Goal: Information Seeking & Learning: Learn about a topic

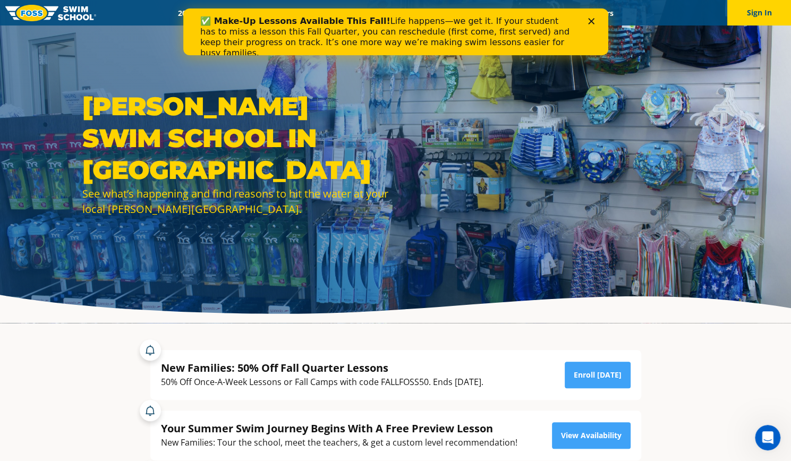
click at [648, 31] on div "FOSS Swim School in Blaine See what’s happening and find reasons to hit the wat…" at bounding box center [395, 161] width 791 height 323
click at [589, 23] on polygon "Close" at bounding box center [590, 21] width 6 height 6
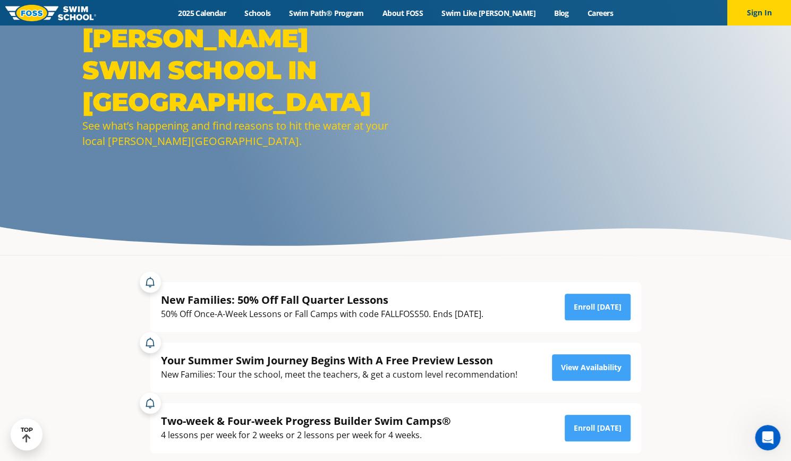
scroll to position [53, 0]
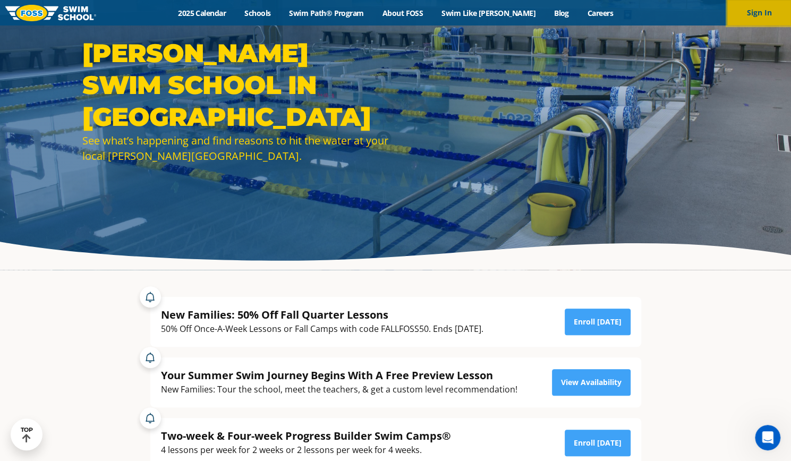
click at [746, 16] on button "Sign In" at bounding box center [759, 12] width 64 height 25
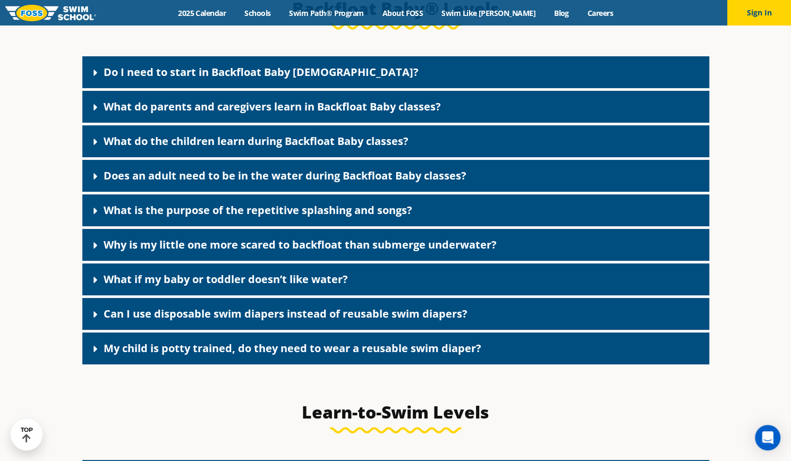
click at [325, 84] on div "Do I need to start in Backfloat Baby 1?" at bounding box center [395, 72] width 627 height 32
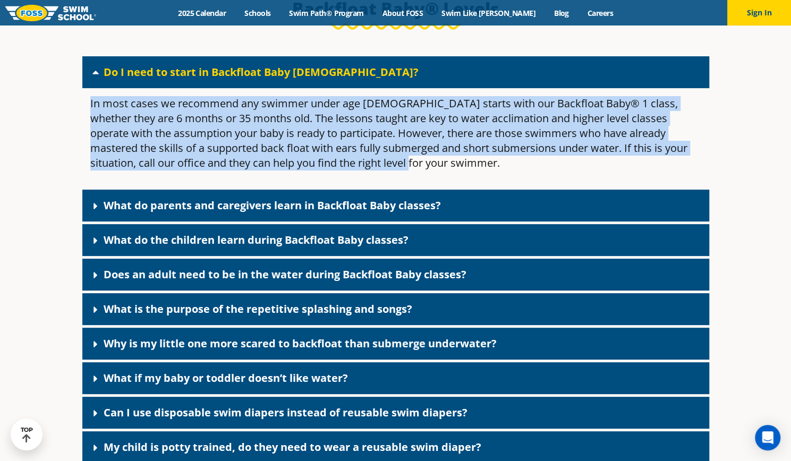
drag, startPoint x: 385, startPoint y: 180, endPoint x: 84, endPoint y: 116, distance: 307.8
click at [84, 116] on div "In most cases we recommend any swimmer under age 3 starts with our Backfloat Ba…" at bounding box center [395, 137] width 627 height 99
click at [543, 170] on p "In most cases we recommend any swimmer under age 3 starts with our Backfloat Ba…" at bounding box center [395, 133] width 611 height 74
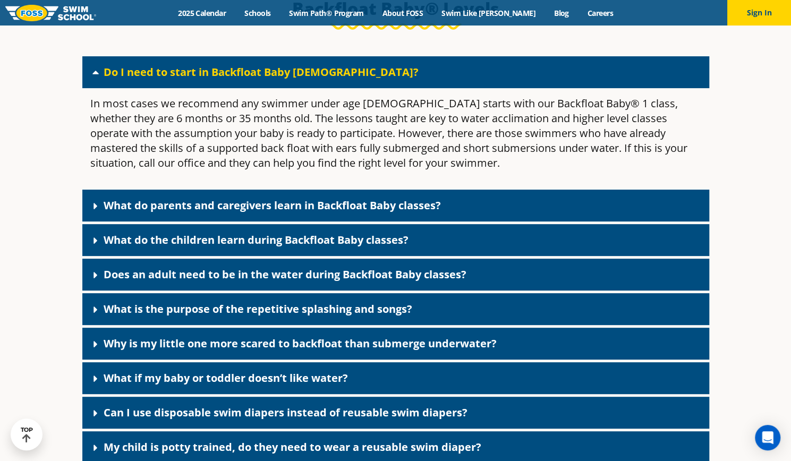
click at [338, 88] on div "Do I need to start in Backfloat Baby 1?" at bounding box center [395, 72] width 627 height 32
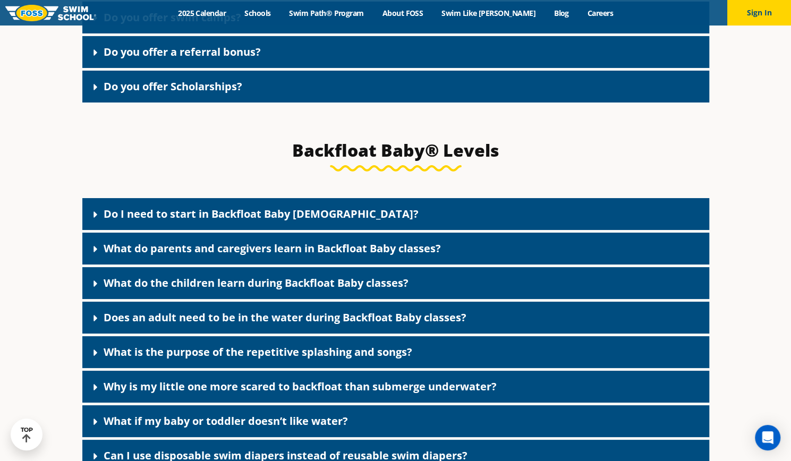
scroll to position [2107, 0]
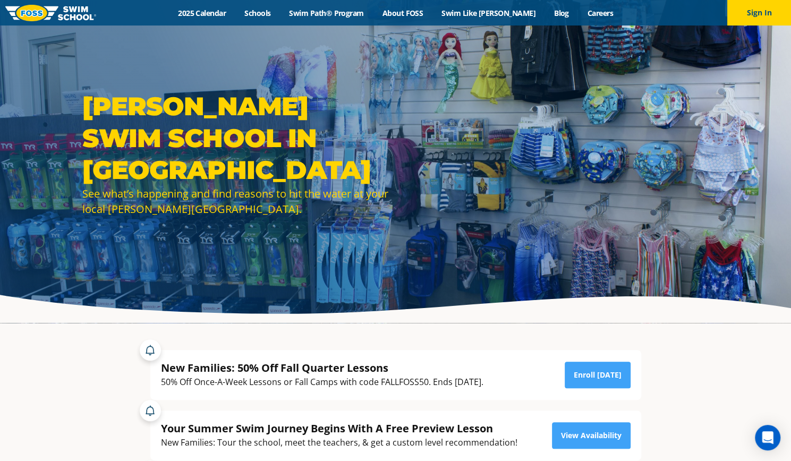
drag, startPoint x: 293, startPoint y: 143, endPoint x: 378, endPoint y: 91, distance: 99.6
click at [378, 91] on div "FOSS Swim School in Blaine See what’s happening and find reasons to hit the wat…" at bounding box center [395, 161] width 791 height 323
click at [232, 14] on link "2025 Calendar" at bounding box center [202, 13] width 66 height 10
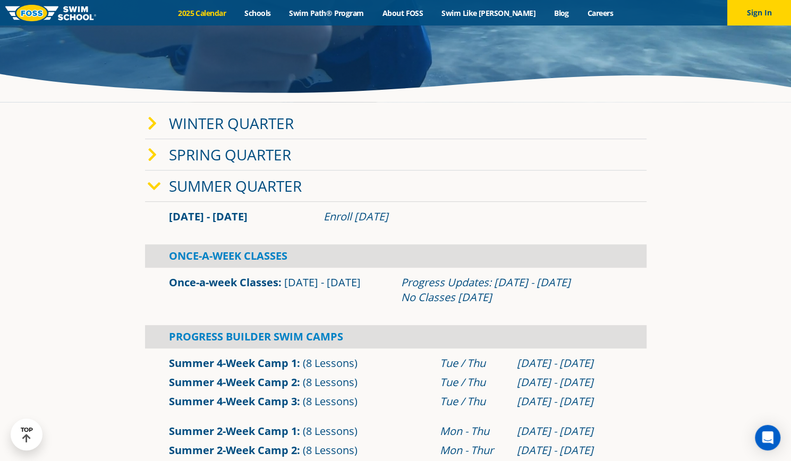
scroll to position [159, 0]
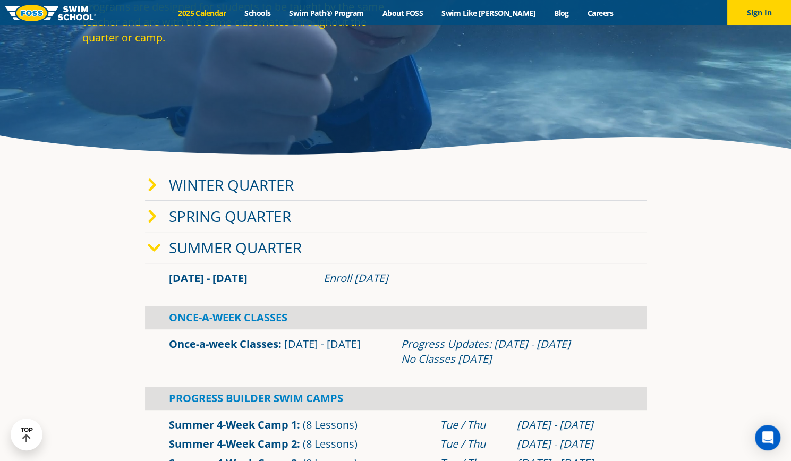
click at [160, 246] on span at bounding box center [158, 247] width 21 height 15
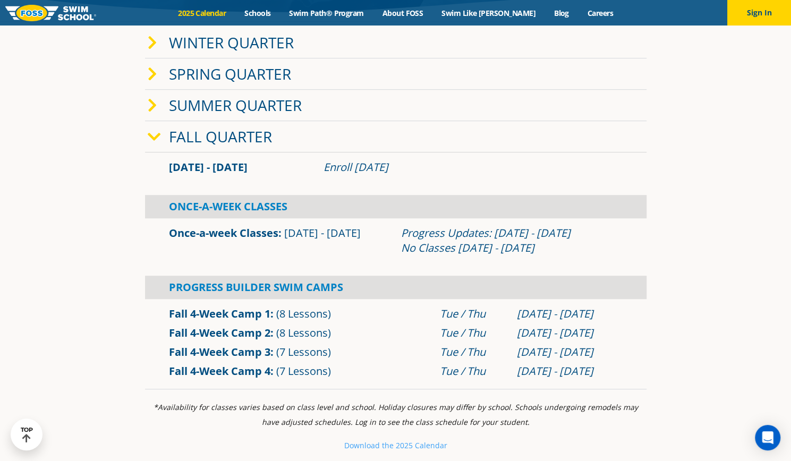
scroll to position [319, 0]
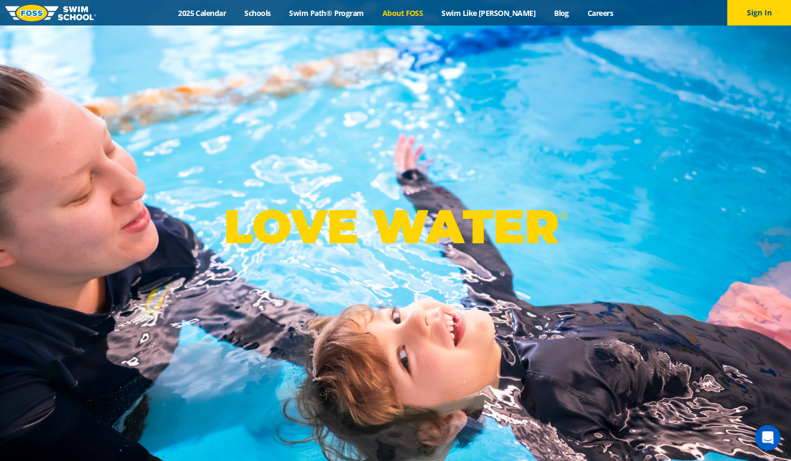
click at [416, 12] on link "About FOSS" at bounding box center [402, 13] width 59 height 10
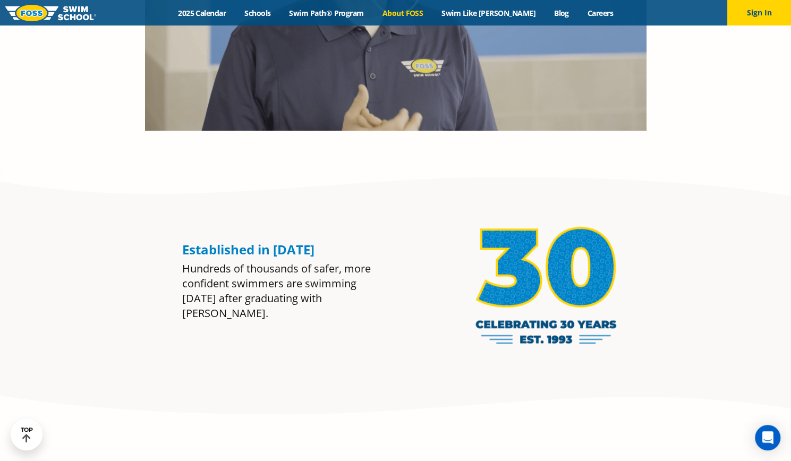
scroll to position [797, 0]
click at [347, 11] on link "Swim Path® Program" at bounding box center [326, 13] width 93 height 10
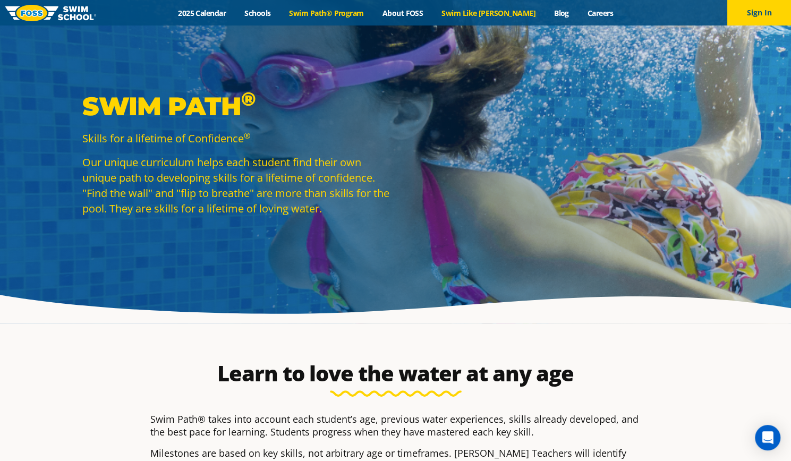
click at [486, 13] on link "Swim Like [PERSON_NAME]" at bounding box center [488, 13] width 113 height 10
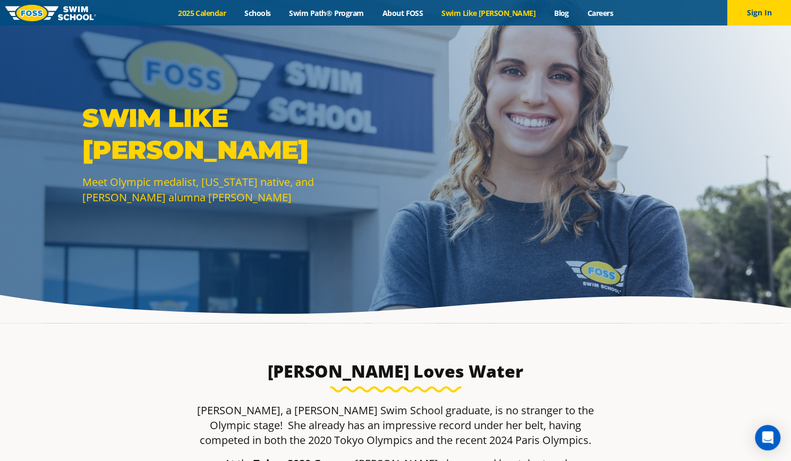
click at [218, 16] on link "2025 Calendar" at bounding box center [202, 13] width 66 height 10
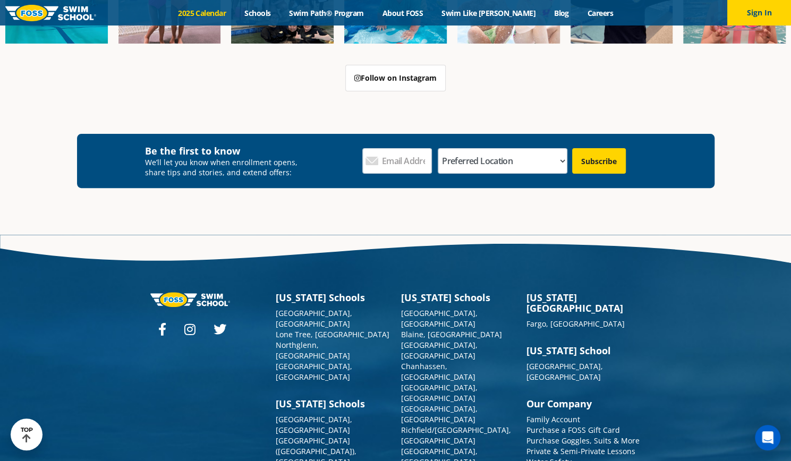
scroll to position [2491, 0]
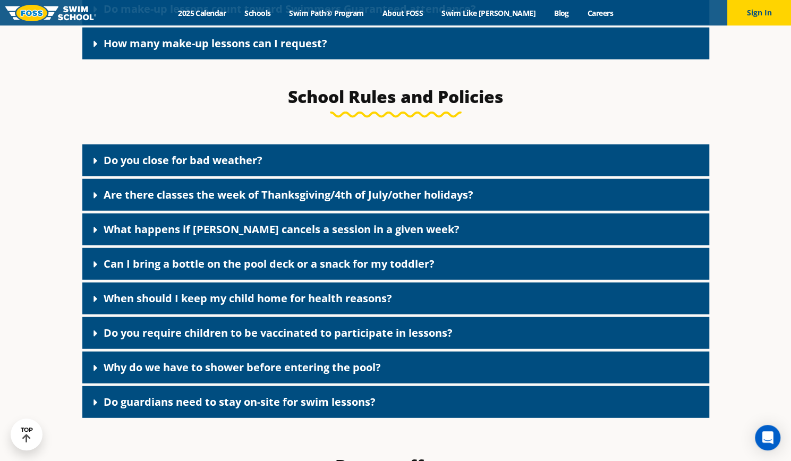
scroll to position [1487, 0]
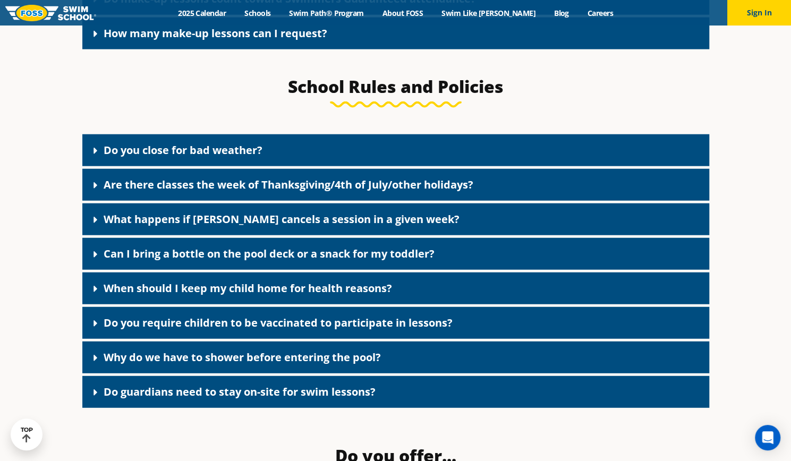
click at [306, 261] on link "Can I bring a bottle on the pool deck or a snack for my toddler?" at bounding box center [269, 253] width 331 height 14
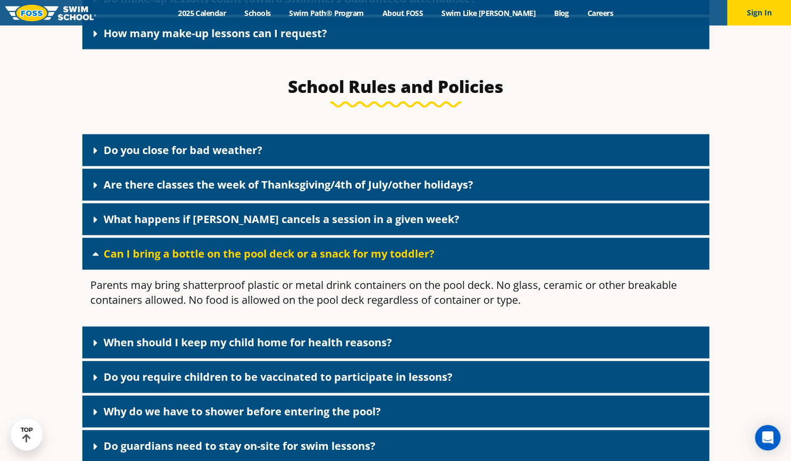
click at [306, 261] on link "Can I bring a bottle on the pool deck or a snack for my toddler?" at bounding box center [269, 253] width 331 height 14
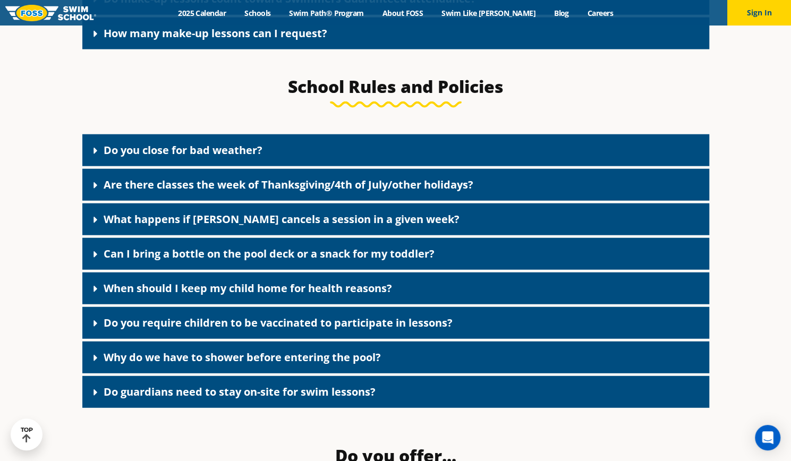
click at [314, 330] on link "Do you require children to be vaccinated to participate in lessons?" at bounding box center [278, 322] width 349 height 14
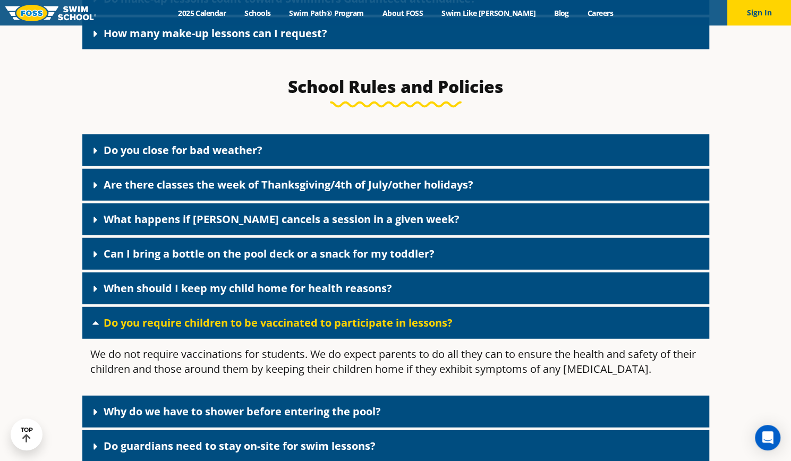
click at [314, 330] on link "Do you require children to be vaccinated to participate in lessons?" at bounding box center [278, 322] width 349 height 14
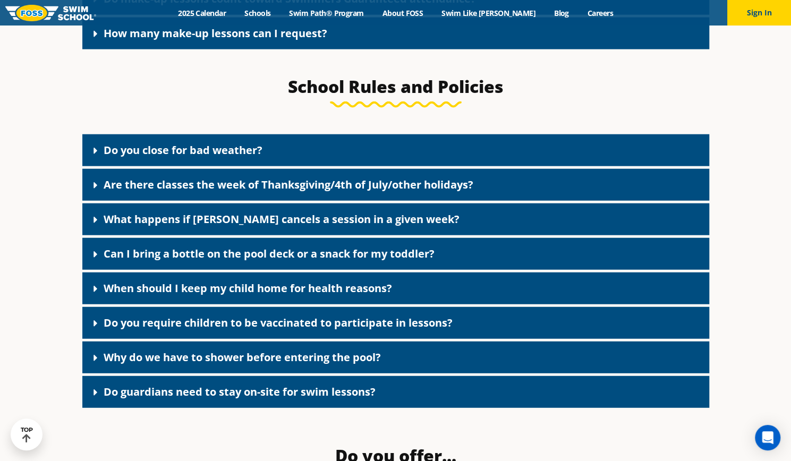
click at [317, 295] on link "When should I keep my child home for health reasons?" at bounding box center [248, 288] width 288 height 14
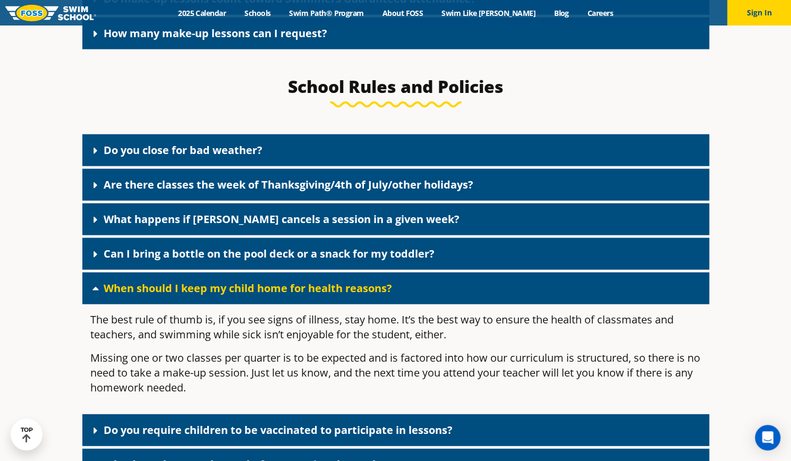
click at [317, 295] on link "When should I keep my child home for health reasons?" at bounding box center [248, 288] width 288 height 14
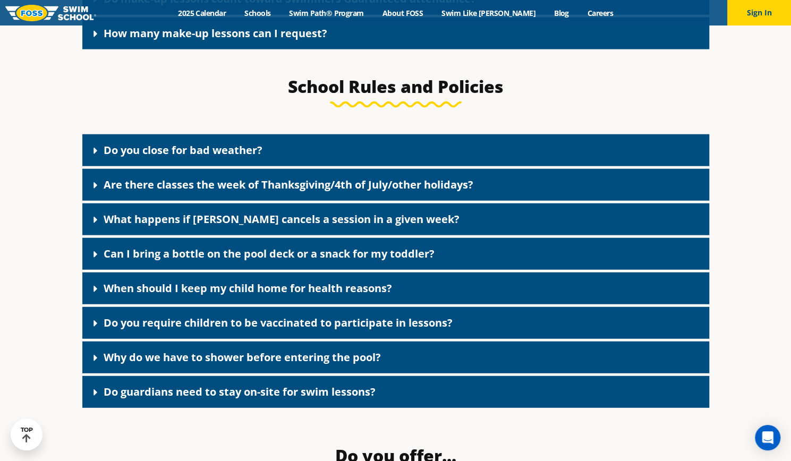
click at [305, 364] on link "Why do we have to shower before entering the pool?" at bounding box center [242, 357] width 277 height 14
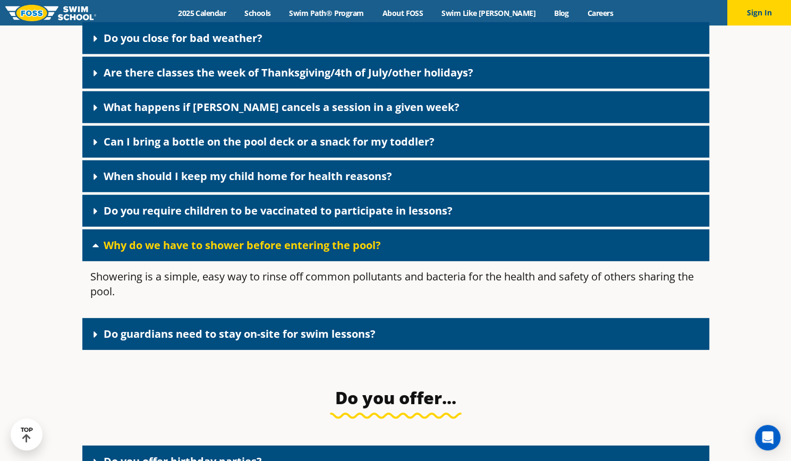
scroll to position [1646, 0]
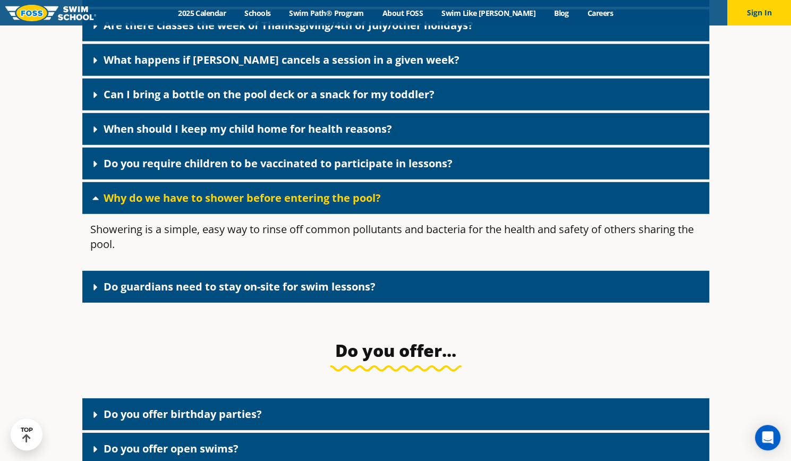
click at [330, 205] on link "Why do we have to shower before entering the pool?" at bounding box center [242, 198] width 277 height 14
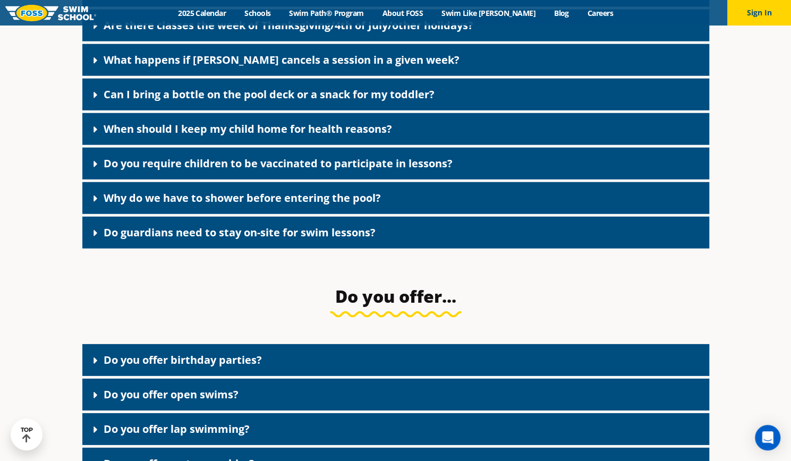
click at [315, 240] on link "Do guardians need to stay on-site for swim lessons?" at bounding box center [240, 232] width 272 height 14
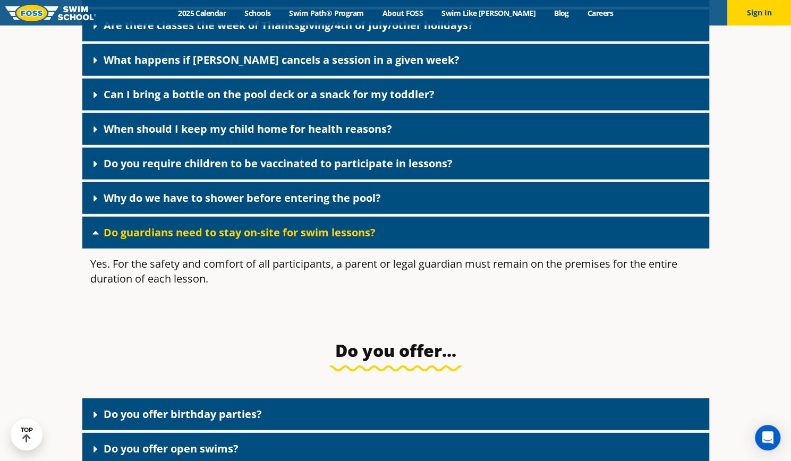
click at [317, 248] on div "Do guardians need to stay on-site for swim lessons?" at bounding box center [395, 233] width 627 height 32
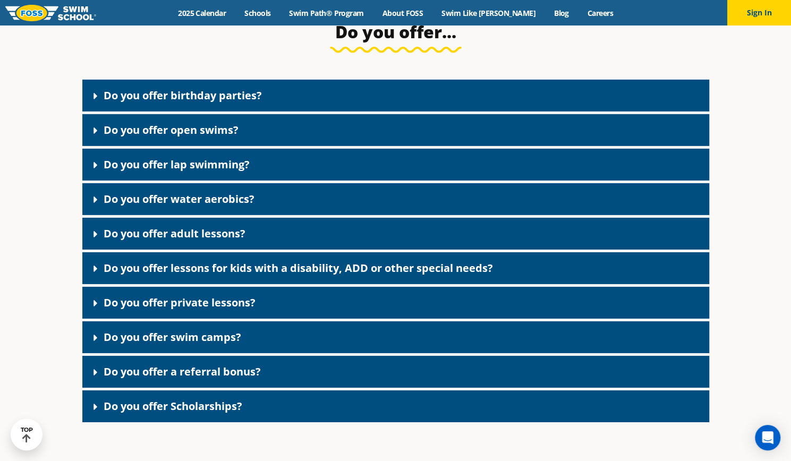
scroll to position [1912, 0]
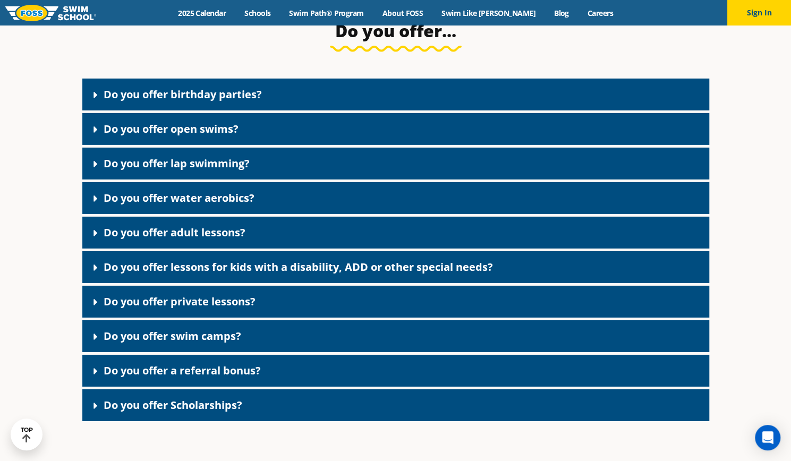
click at [244, 240] on link "Do you offer adult lessons?" at bounding box center [175, 232] width 142 height 14
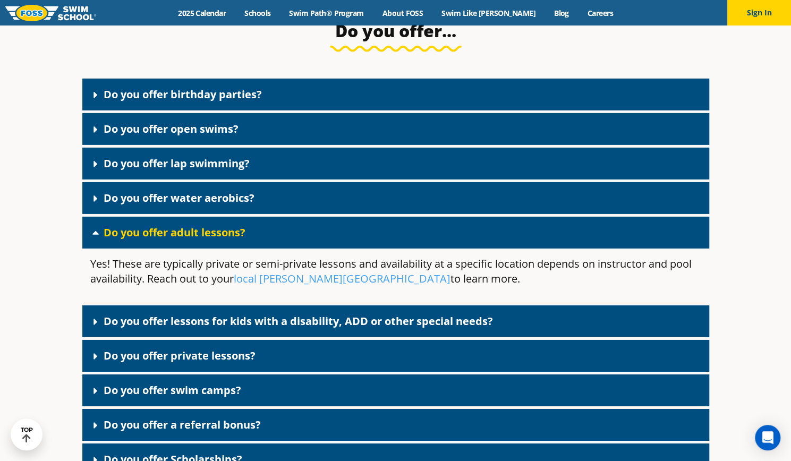
click at [266, 238] on div "Do you offer adult lessons?" at bounding box center [395, 233] width 627 height 32
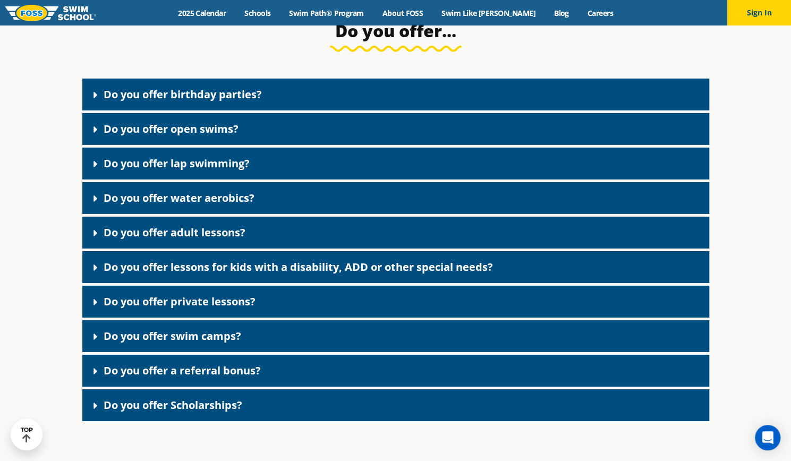
click at [266, 238] on div "Do you offer adult lessons?" at bounding box center [395, 233] width 627 height 32
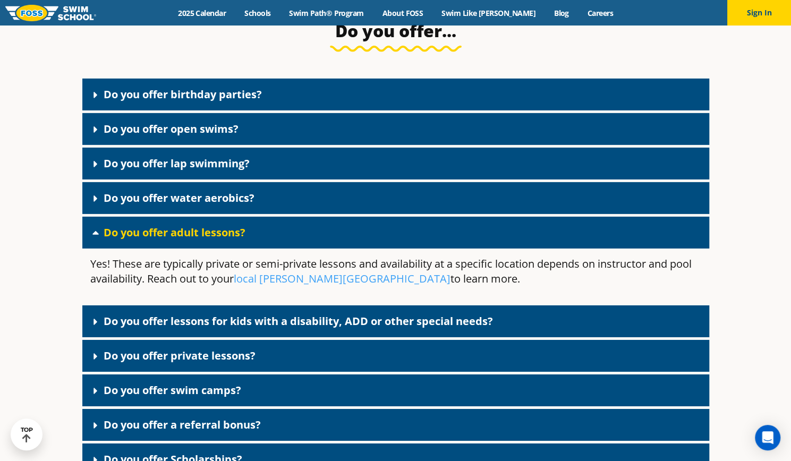
click at [266, 238] on div "Do you offer adult lessons?" at bounding box center [395, 233] width 627 height 32
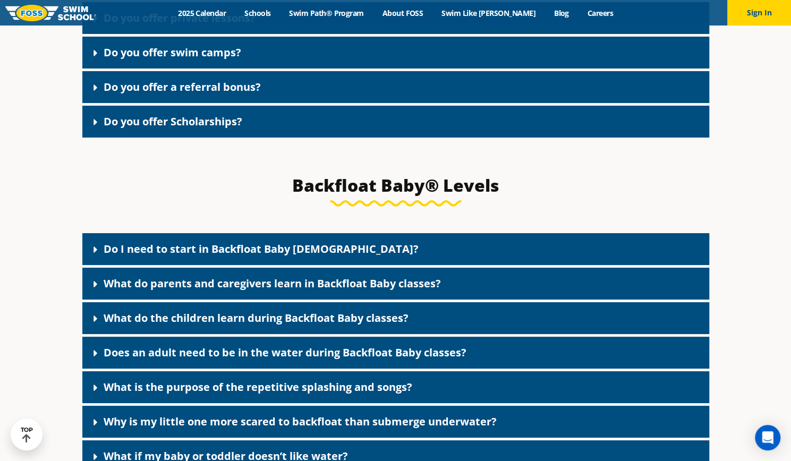
scroll to position [2230, 0]
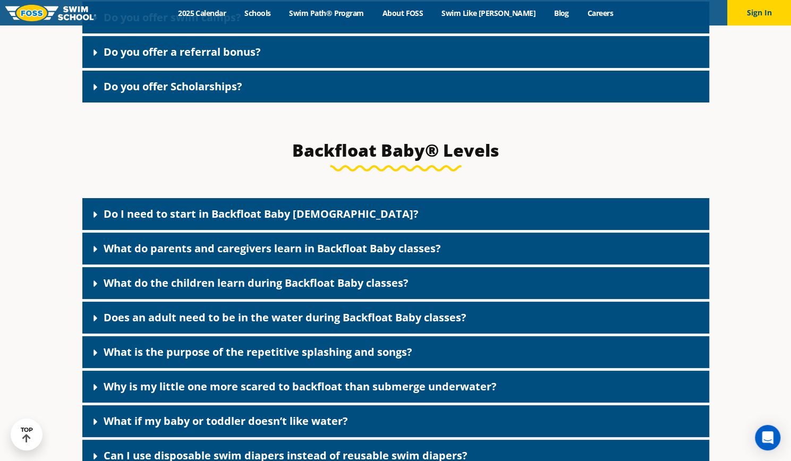
click at [315, 224] on div "Do I need to start in Backfloat Baby [DEMOGRAPHIC_DATA]?" at bounding box center [395, 214] width 627 height 32
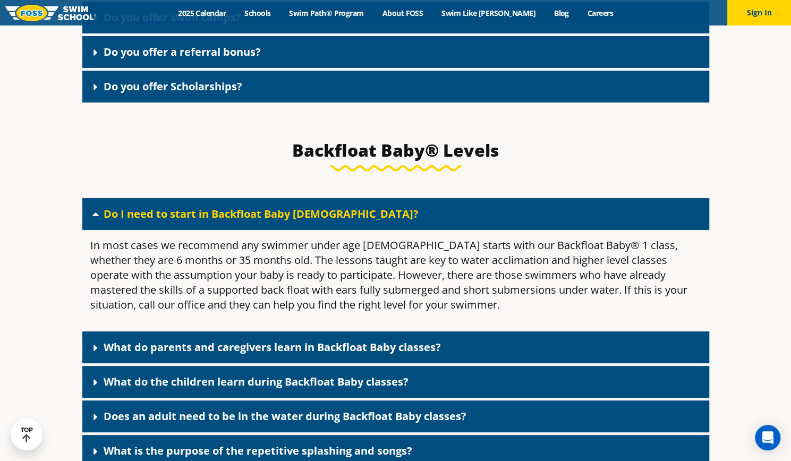
click at [325, 225] on div "Do I need to start in Backfloat Baby [DEMOGRAPHIC_DATA]?" at bounding box center [395, 214] width 627 height 32
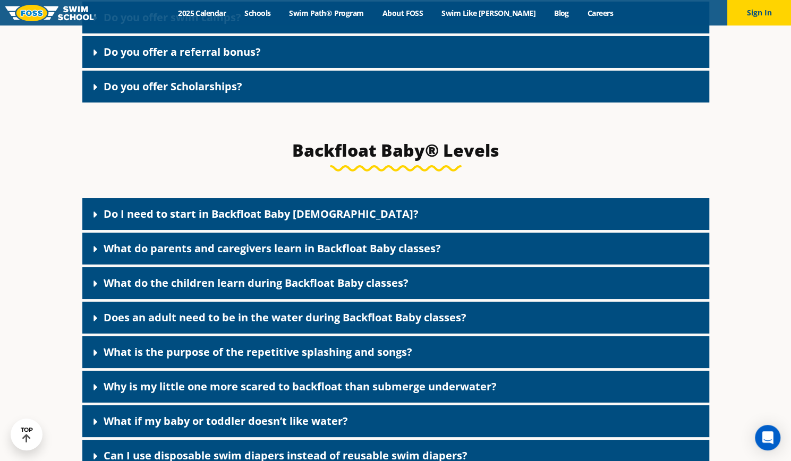
click at [333, 255] on link "What do parents and caregivers learn in Backfloat Baby classes?" at bounding box center [272, 248] width 337 height 14
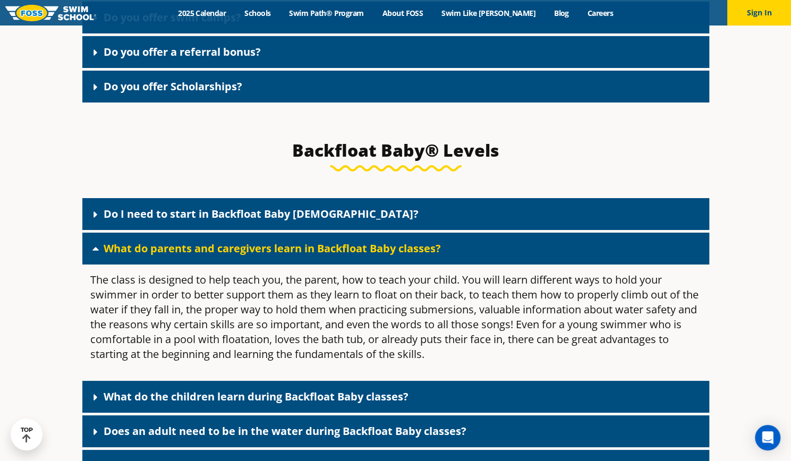
click at [333, 255] on link "What do parents and caregivers learn in Backfloat Baby classes?" at bounding box center [272, 248] width 337 height 14
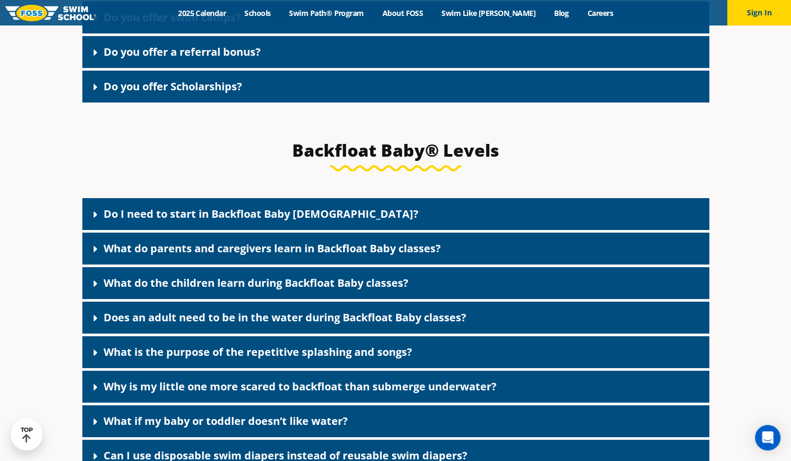
click at [327, 290] on link "What do the children learn during Backfloat Baby classes?" at bounding box center [256, 283] width 305 height 14
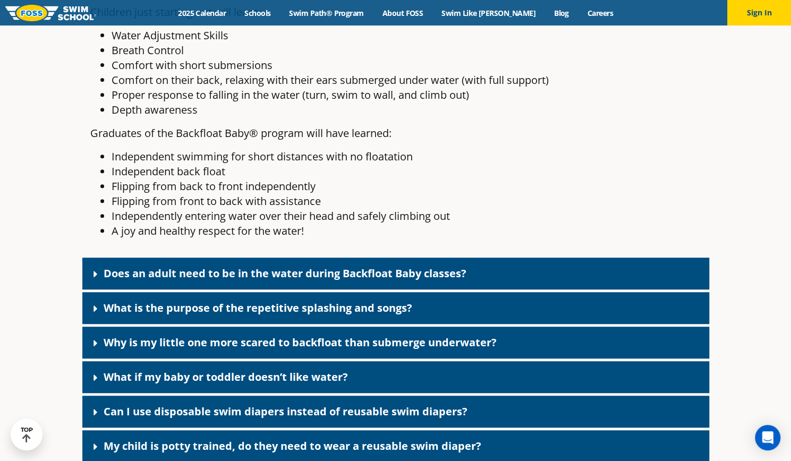
scroll to position [2602, 0]
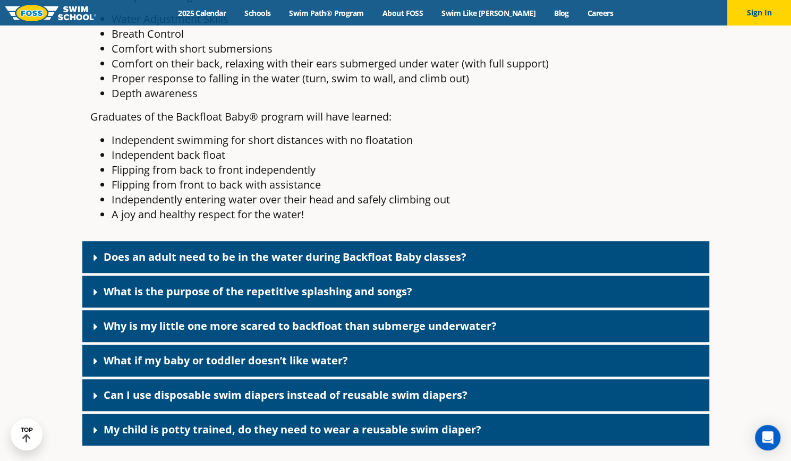
click at [341, 264] on link "Does an adult need to be in the water during Backfloat Baby classes?" at bounding box center [285, 257] width 363 height 14
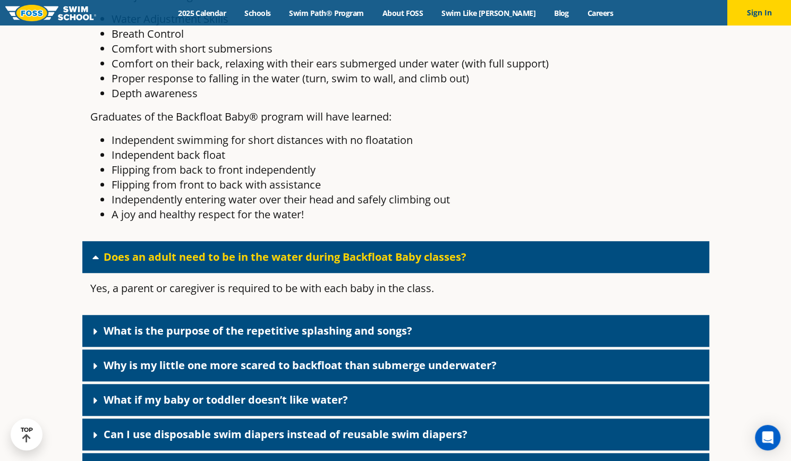
click at [345, 262] on div "Does an adult need to be in the water during Backfloat Baby classes?" at bounding box center [395, 257] width 627 height 32
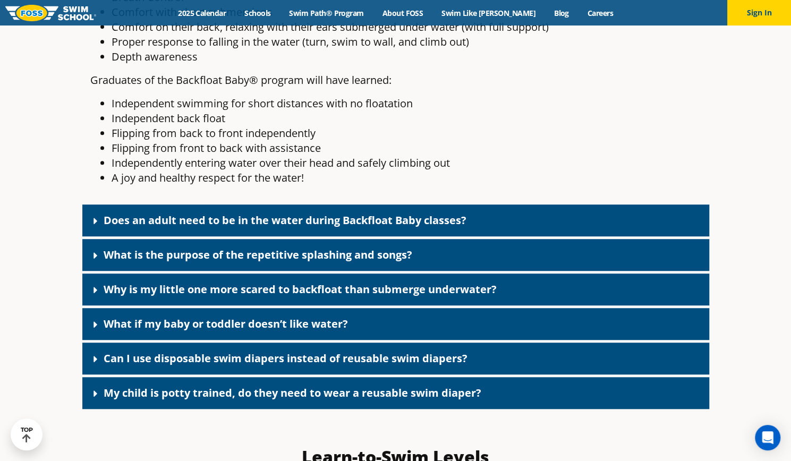
scroll to position [2655, 0]
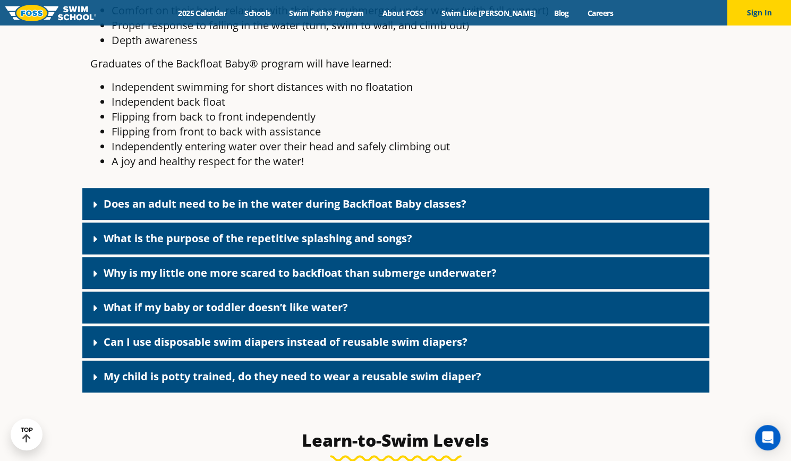
click at [343, 254] on div "What is the purpose of the repetitive splashing and songs?" at bounding box center [395, 239] width 627 height 32
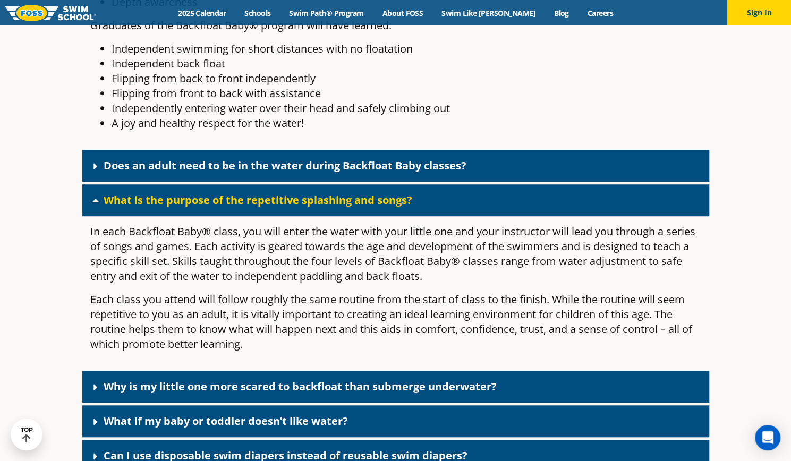
scroll to position [2708, 0]
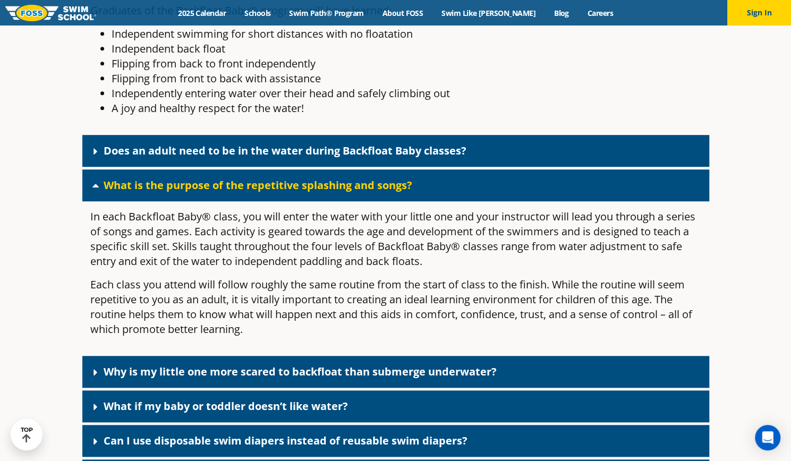
click at [375, 225] on p "In each Backfloat Baby® class, you will enter the water with your little one an…" at bounding box center [395, 238] width 611 height 59
click at [335, 192] on link "What is the purpose of the repetitive splashing and songs?" at bounding box center [258, 185] width 309 height 14
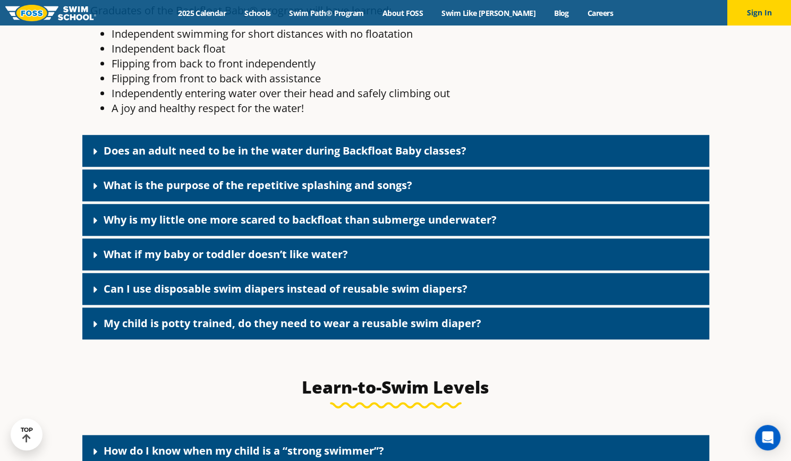
click at [341, 236] on div "Why is my little one more scared to backfloat than submerge underwater?" at bounding box center [395, 220] width 627 height 32
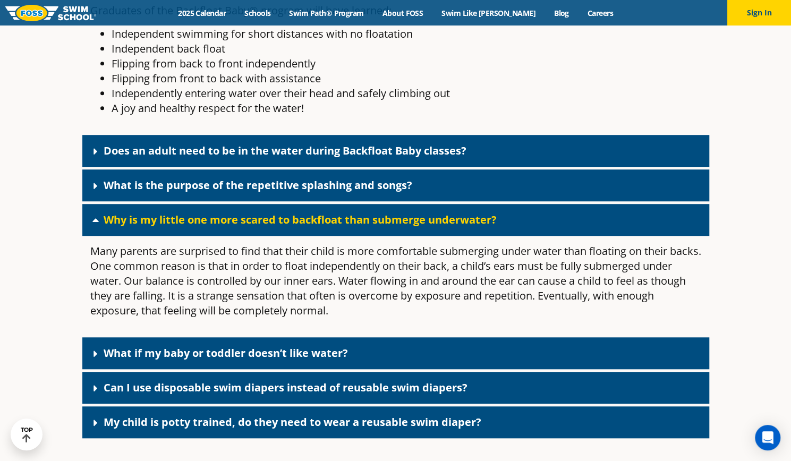
click at [362, 227] on link "Why is my little one more scared to backfloat than submerge underwater?" at bounding box center [300, 219] width 393 height 14
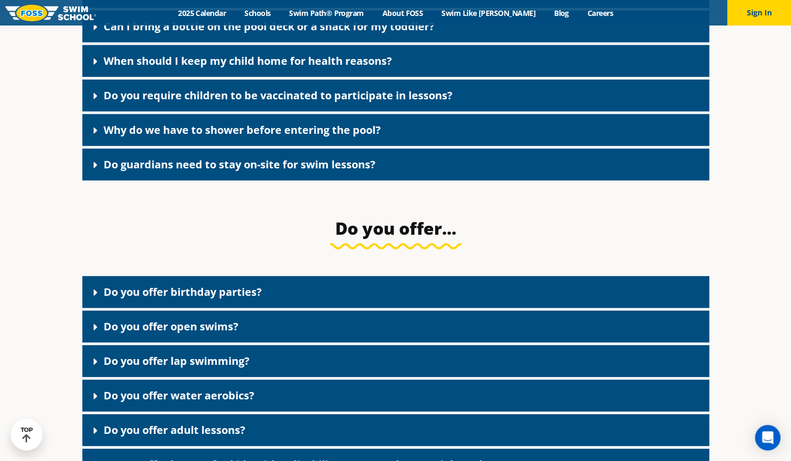
scroll to position [1115, 0]
